Goal: Information Seeking & Learning: Find specific fact

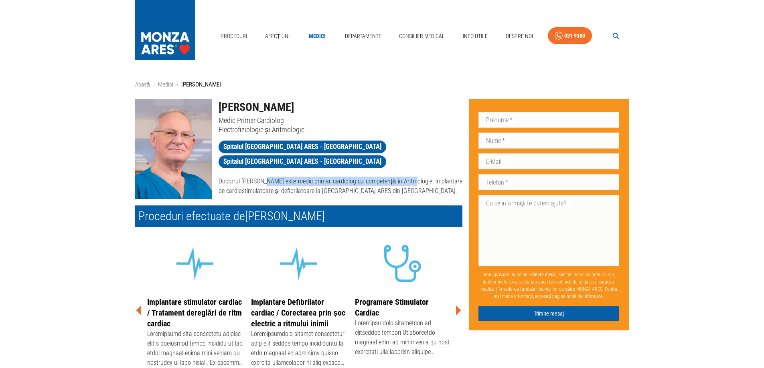
drag, startPoint x: 349, startPoint y: 164, endPoint x: 397, endPoint y: 169, distance: 47.6
click at [409, 177] on p "Doctorul [PERSON_NAME] este medic primar cardiolog cu competență în Aritmologie…" at bounding box center [341, 186] width 244 height 19
click at [395, 177] on p "Doctorul [PERSON_NAME] este medic primar cardiolog cu competență în Aritmologie…" at bounding box center [341, 186] width 244 height 19
drag, startPoint x: 350, startPoint y: 179, endPoint x: 438, endPoint y: 181, distance: 88.2
click at [438, 181] on div "[PERSON_NAME] Medic Primar Cardiolog Electrofiziologie și Aritmologie Spitalul …" at bounding box center [337, 146] width 250 height 107
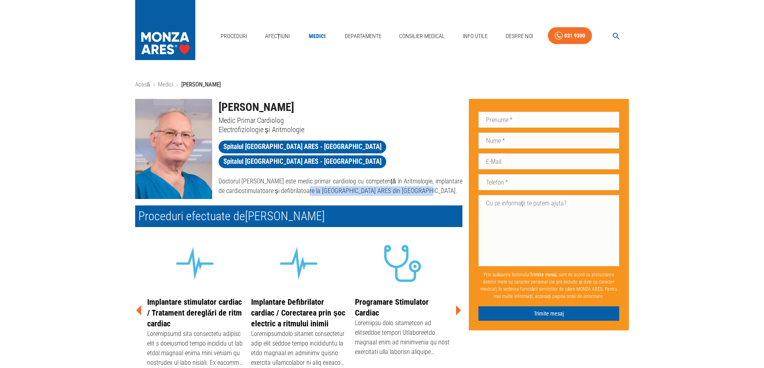
drag, startPoint x: 407, startPoint y: 178, endPoint x: 385, endPoint y: 178, distance: 22.1
click at [407, 178] on p "Doctorul [PERSON_NAME] este medic primar cardiolog cu competență în Aritmologie…" at bounding box center [341, 186] width 244 height 19
click at [367, 177] on p "Doctorul [PERSON_NAME] este medic primar cardiolog cu competență în Aritmologie…" at bounding box center [341, 186] width 244 height 19
drag, startPoint x: 358, startPoint y: 168, endPoint x: 410, endPoint y: 170, distance: 51.7
click at [411, 177] on p "Doctorul [PERSON_NAME] este medic primar cardiolog cu competență în Aritmologie…" at bounding box center [341, 186] width 244 height 19
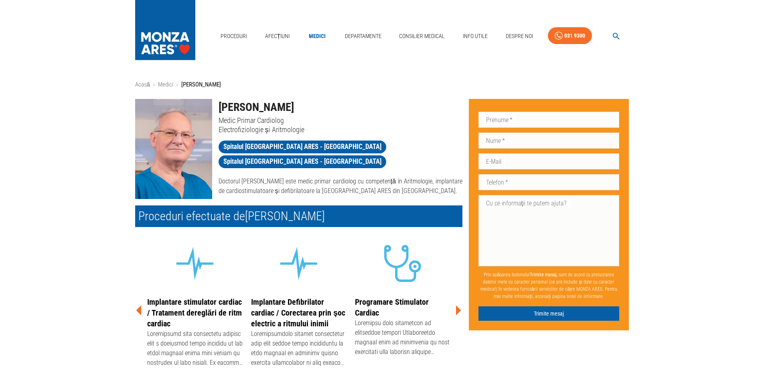
drag, startPoint x: 403, startPoint y: 173, endPoint x: 397, endPoint y: 176, distance: 7.2
click at [402, 177] on p "Doctorul [PERSON_NAME] este medic primar cardiolog cu competență în Aritmologie…" at bounding box center [341, 186] width 244 height 19
click at [332, 177] on p "Doctorul [PERSON_NAME] este medic primar cardiolog cu competență în Aritmologie…" at bounding box center [341, 186] width 244 height 19
